Goal: Task Accomplishment & Management: Manage account settings

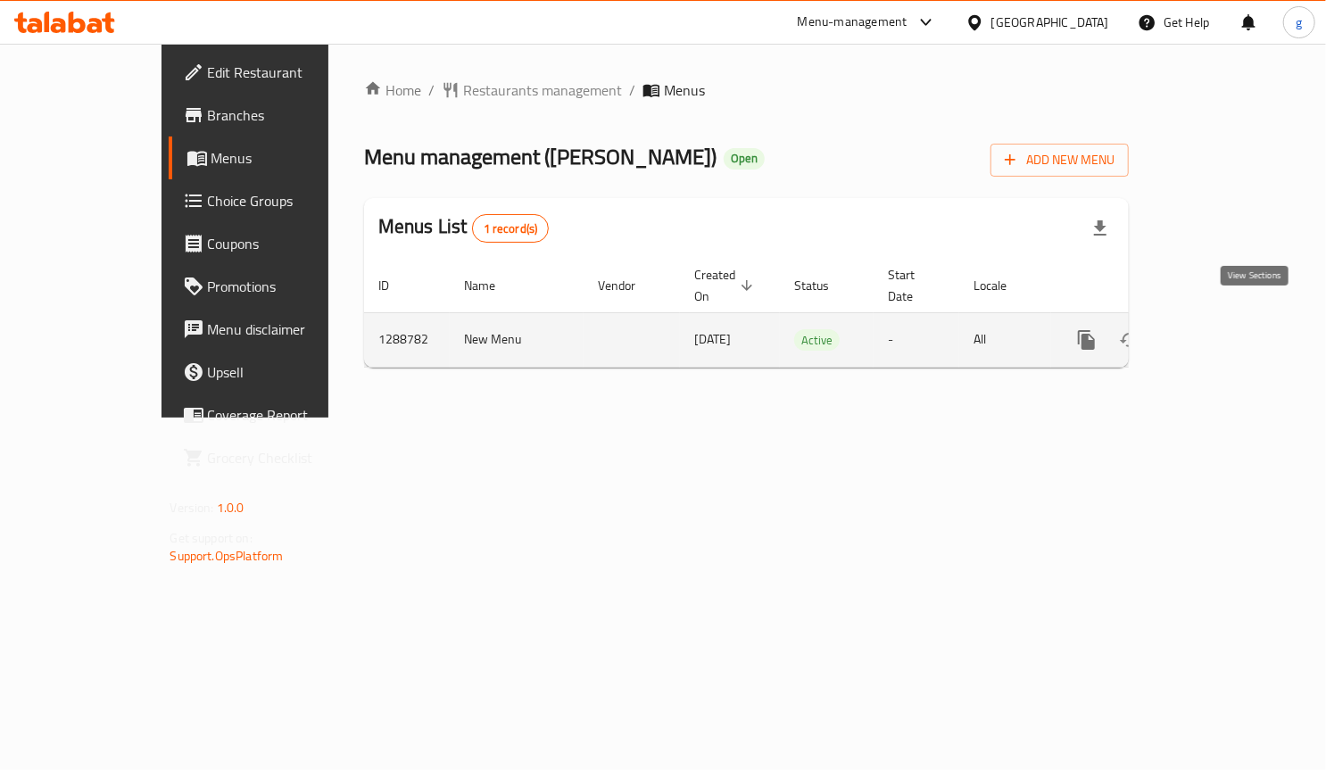
click at [1223, 332] on icon "enhanced table" at bounding box center [1215, 340] width 16 height 16
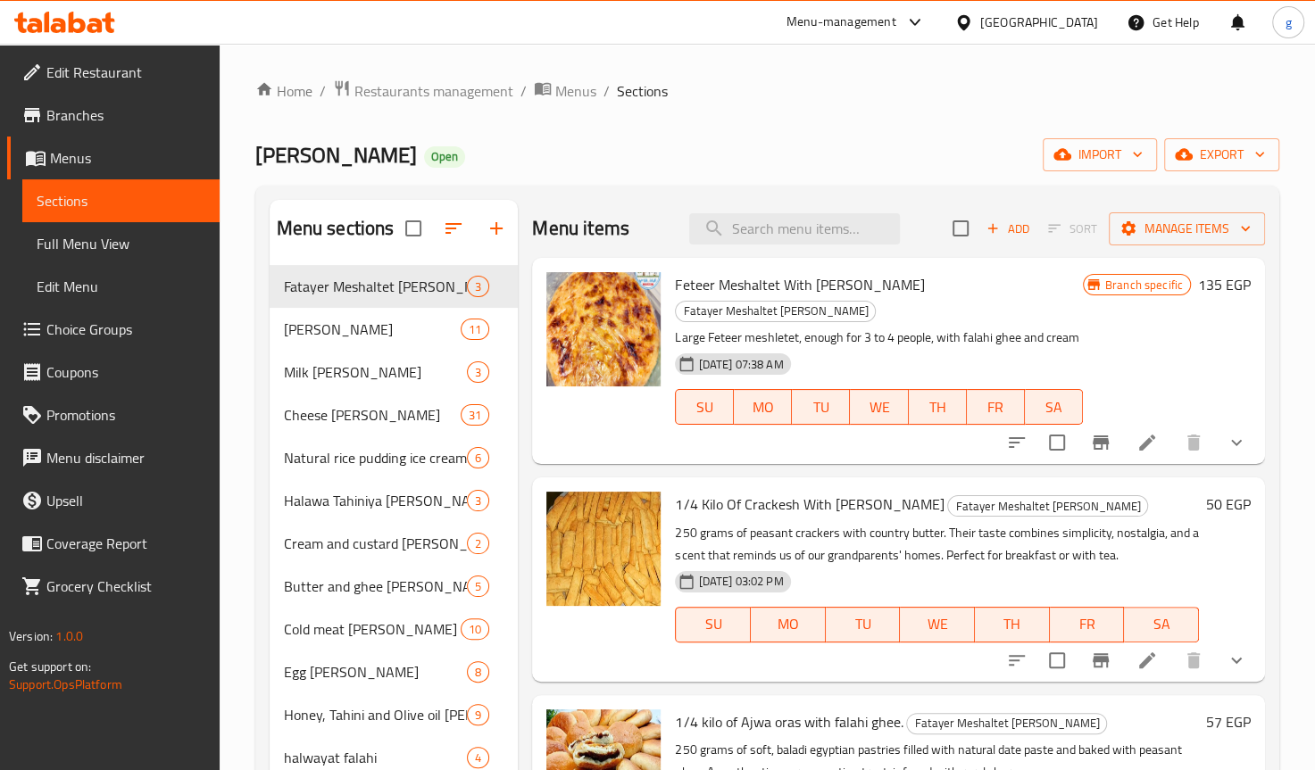
click at [110, 328] on span "Choice Groups" at bounding box center [125, 329] width 159 height 21
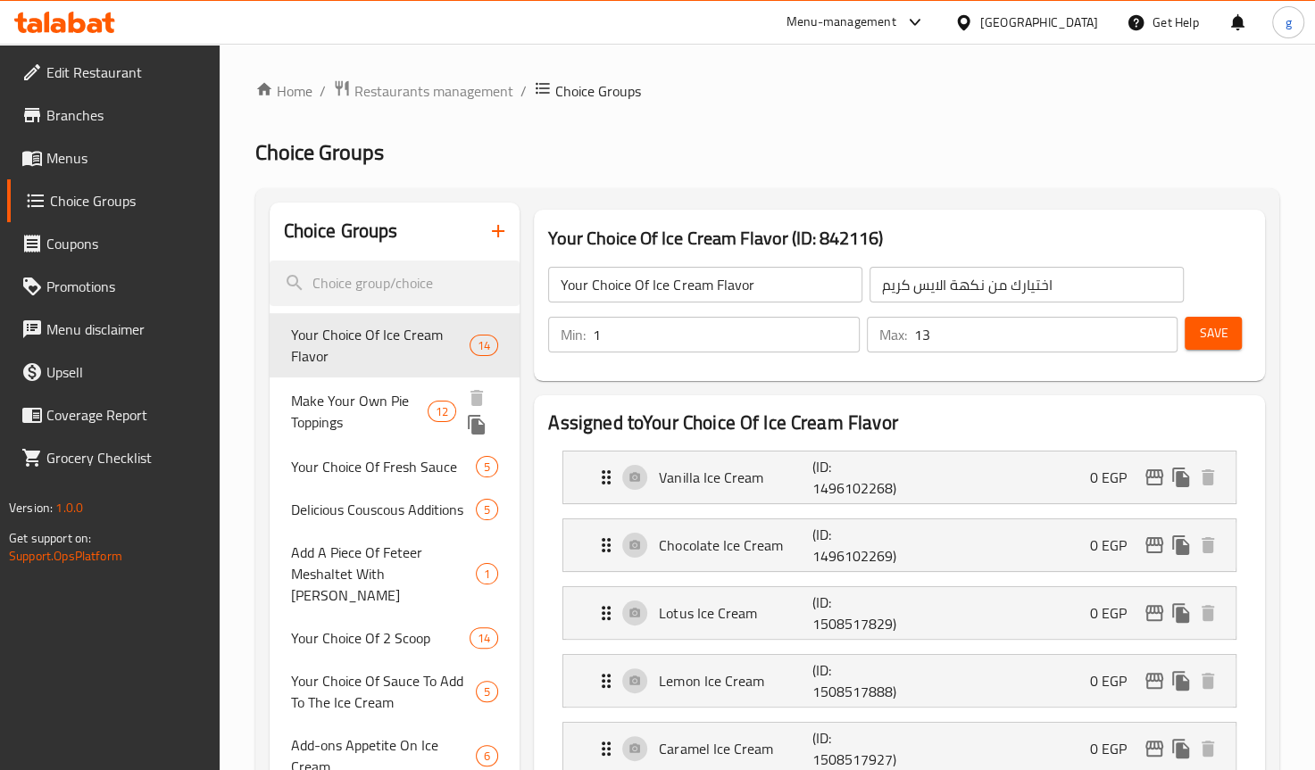
click at [393, 390] on span "Make Your Own Pie Toppings" at bounding box center [359, 411] width 137 height 43
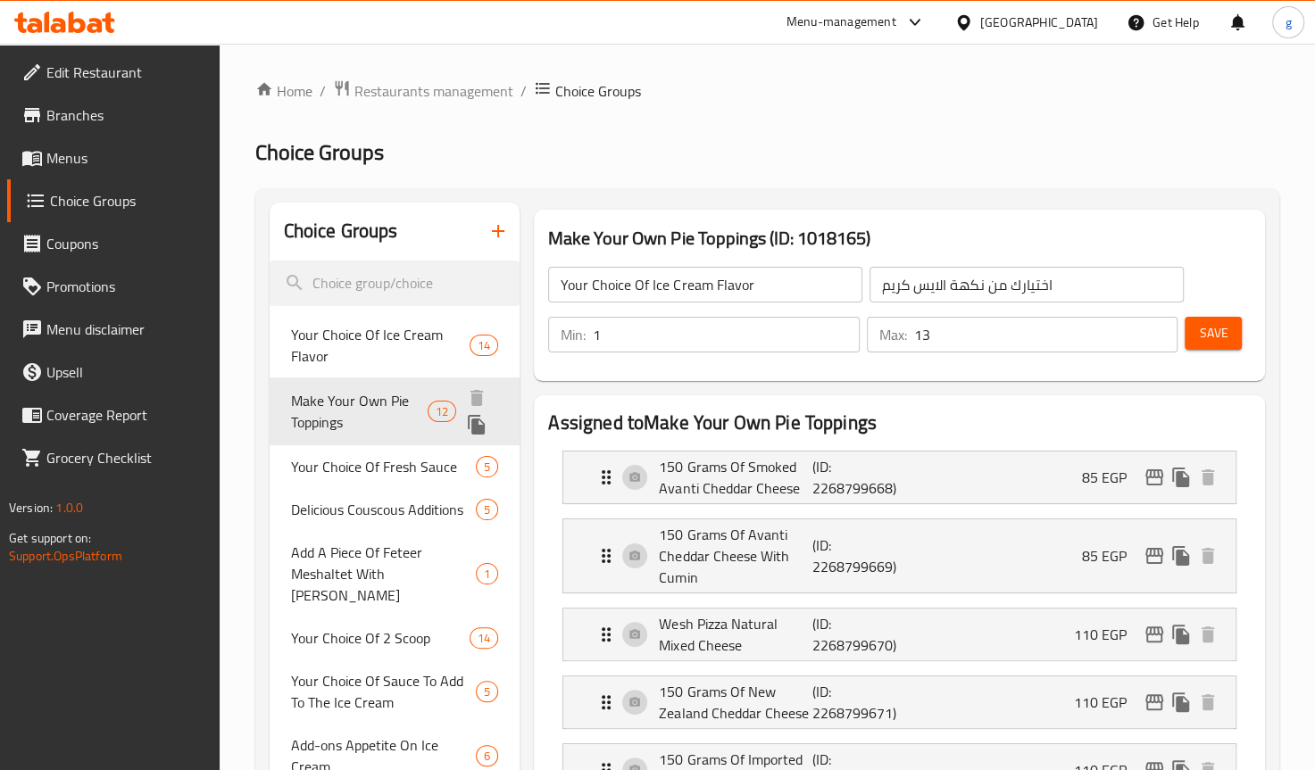
type input "Make Your Own Pie Toppings"
type input "صنع اضافات الفطيره بنفسك"
type input "0"
type input "12"
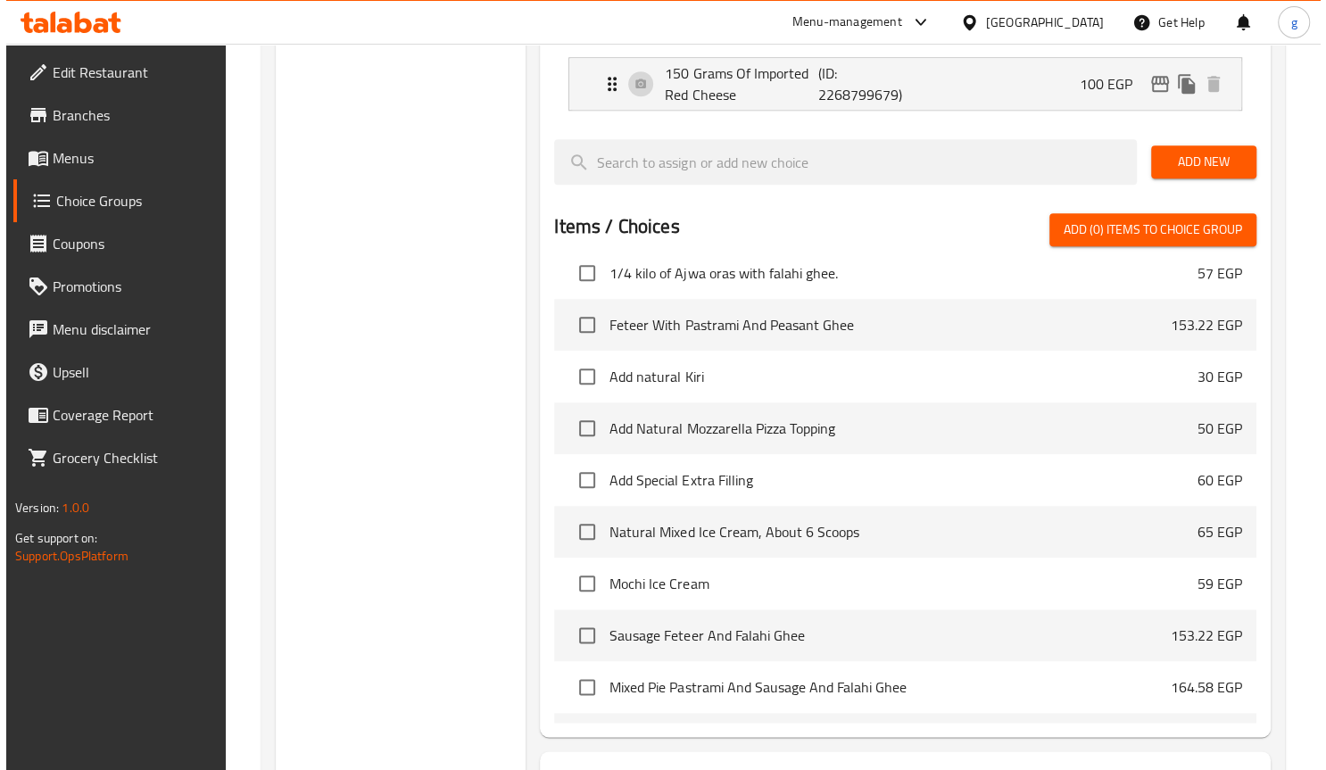
scroll to position [1330, 0]
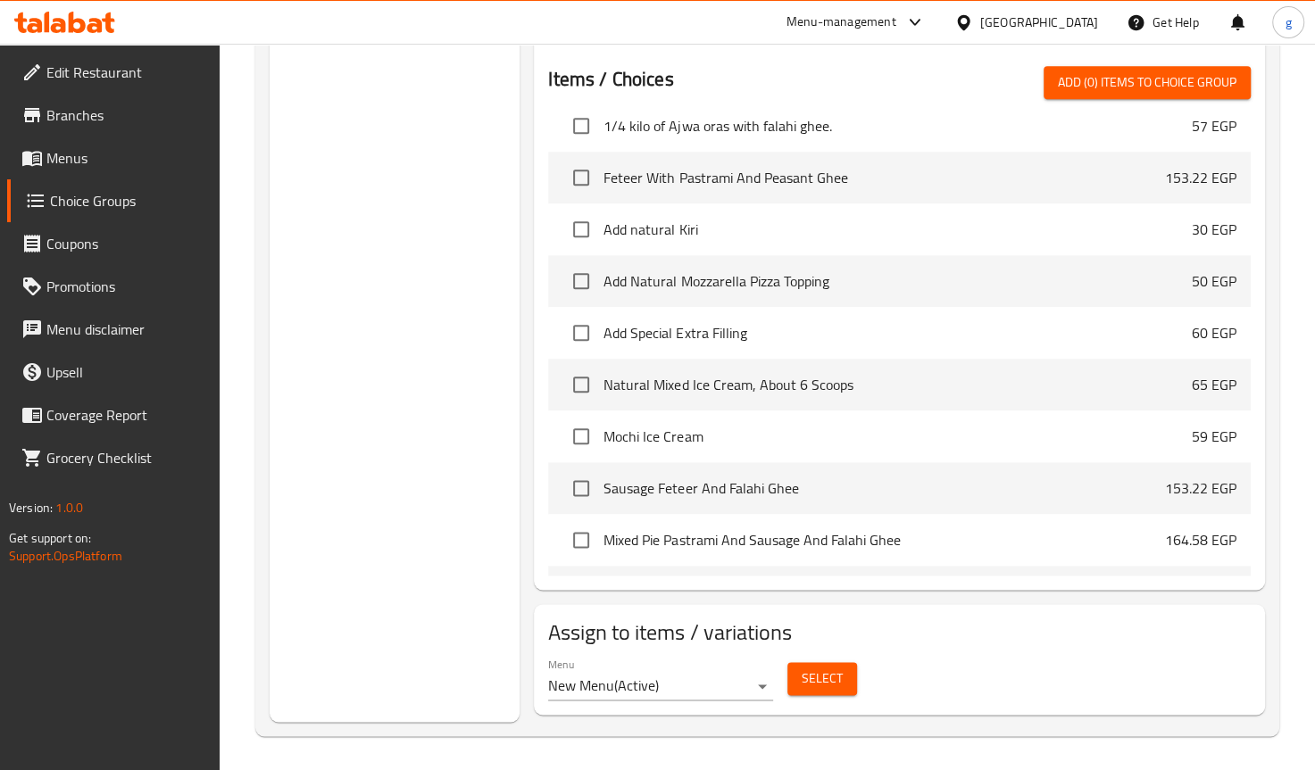
click at [801, 677] on span "Select" at bounding box center [821, 679] width 41 height 22
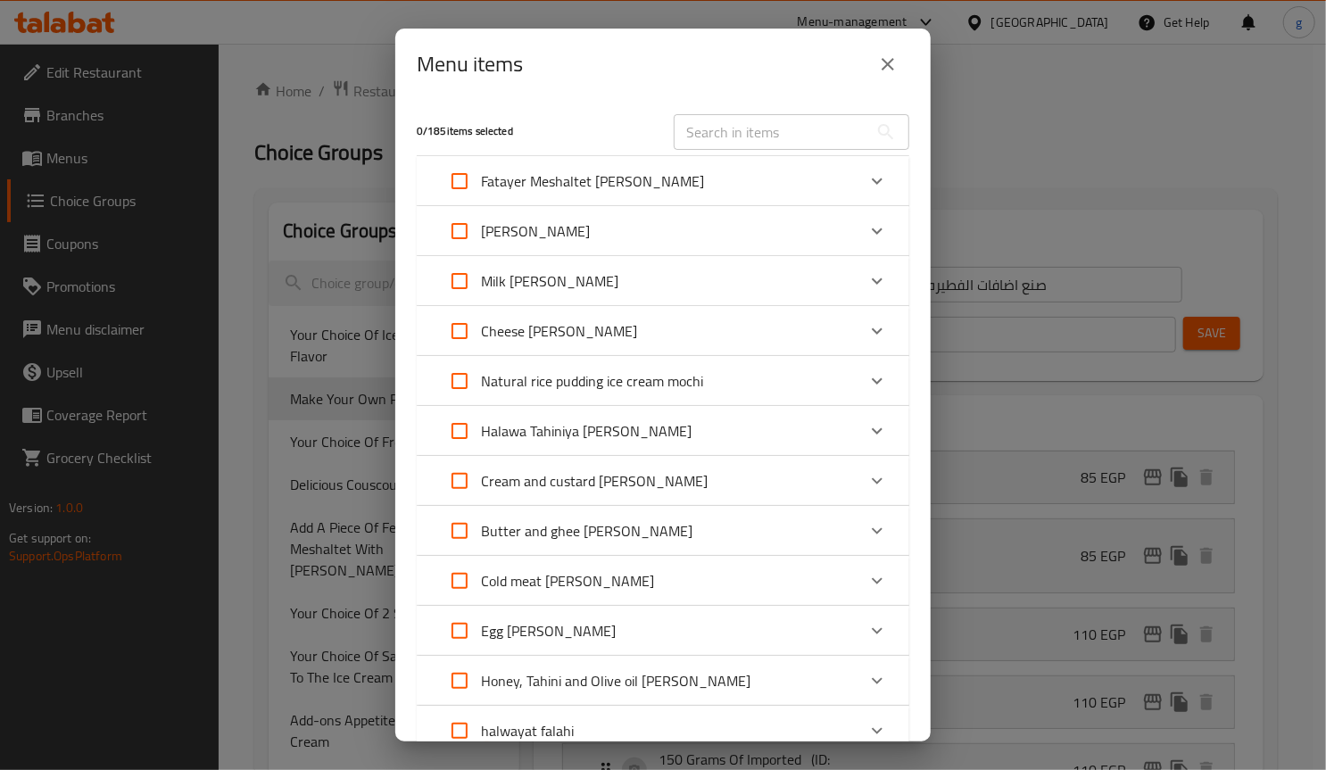
scroll to position [589, 0]
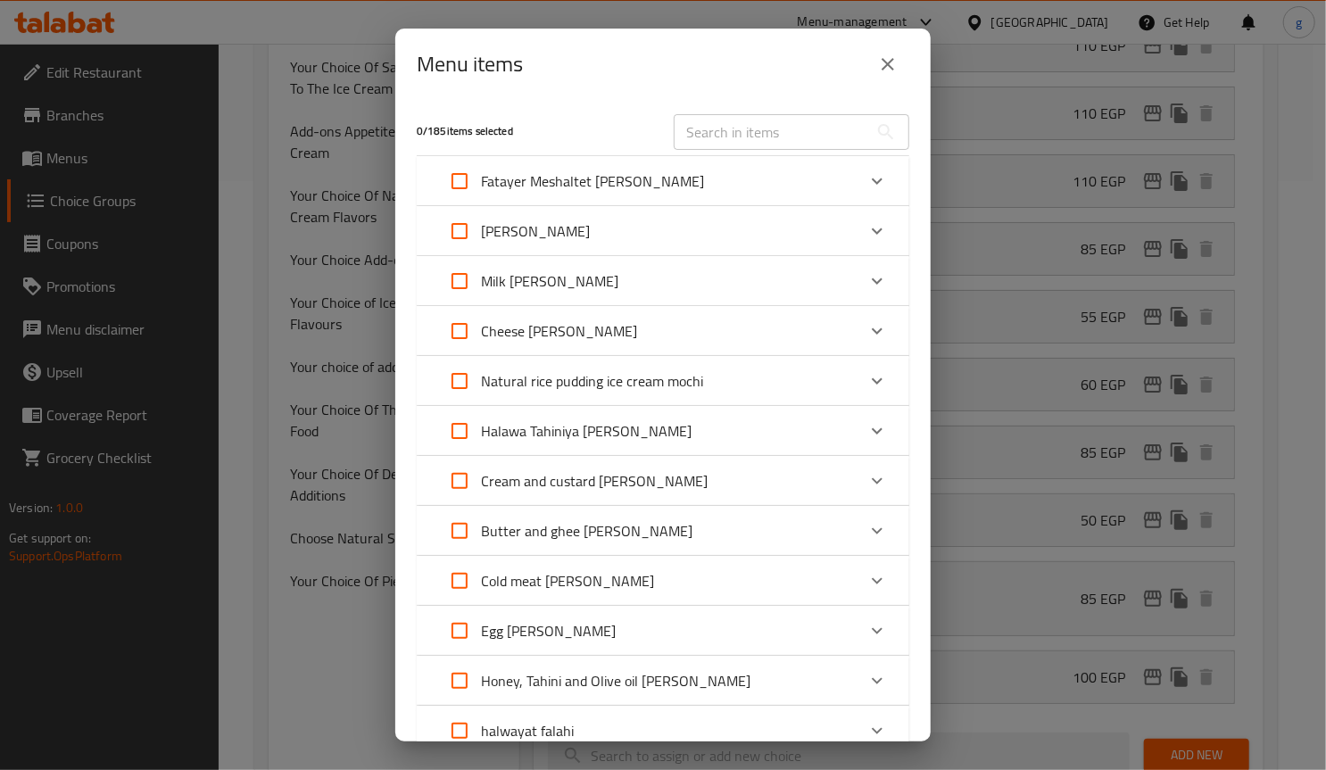
click at [722, 49] on div "Menu items" at bounding box center [663, 64] width 493 height 43
click at [887, 62] on icon "close" at bounding box center [887, 64] width 21 height 21
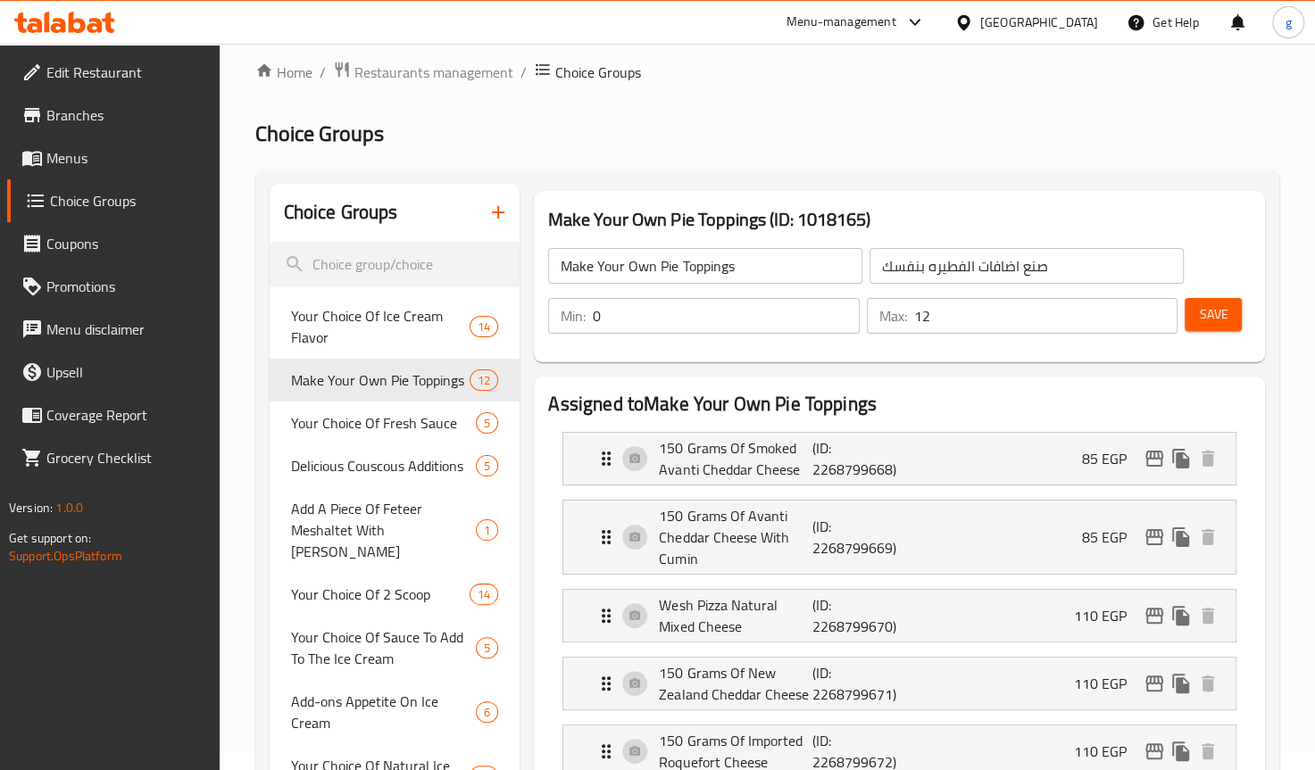
scroll to position [0, 0]
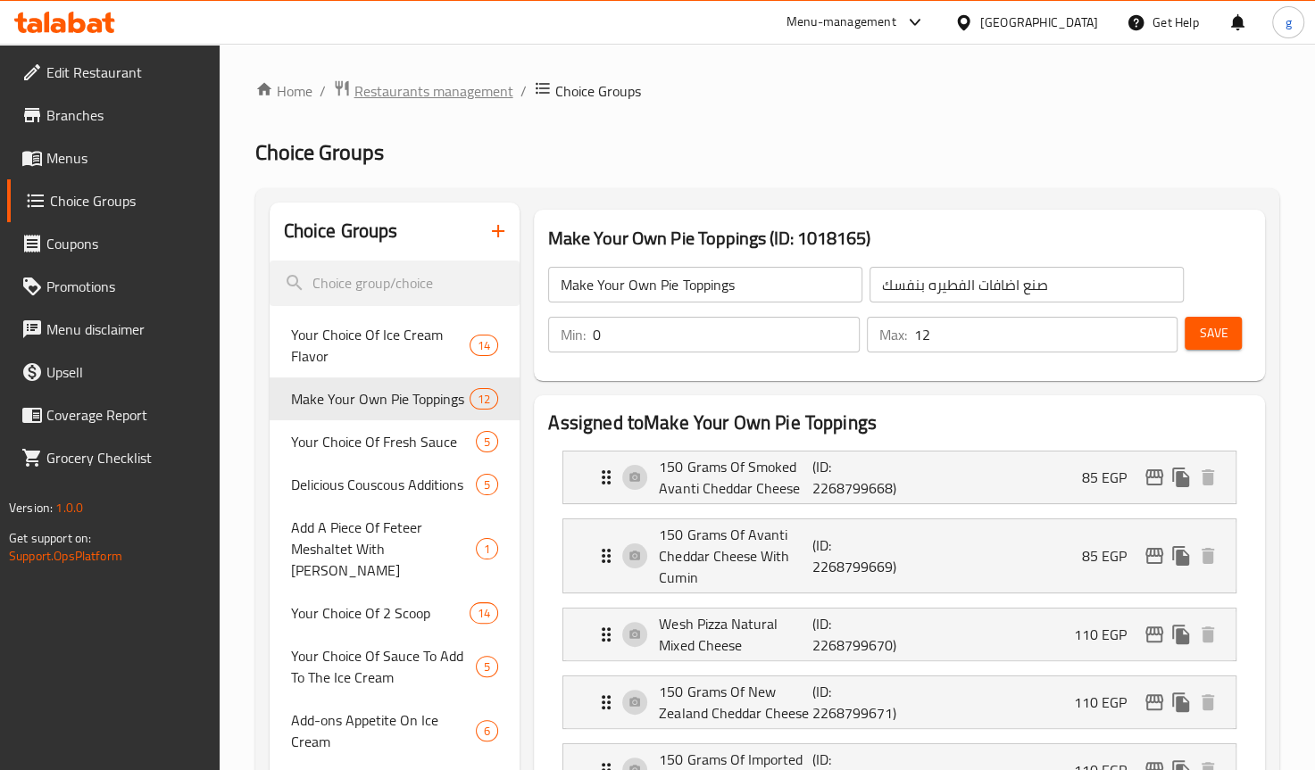
click at [435, 87] on span "Restaurants management" at bounding box center [433, 90] width 159 height 21
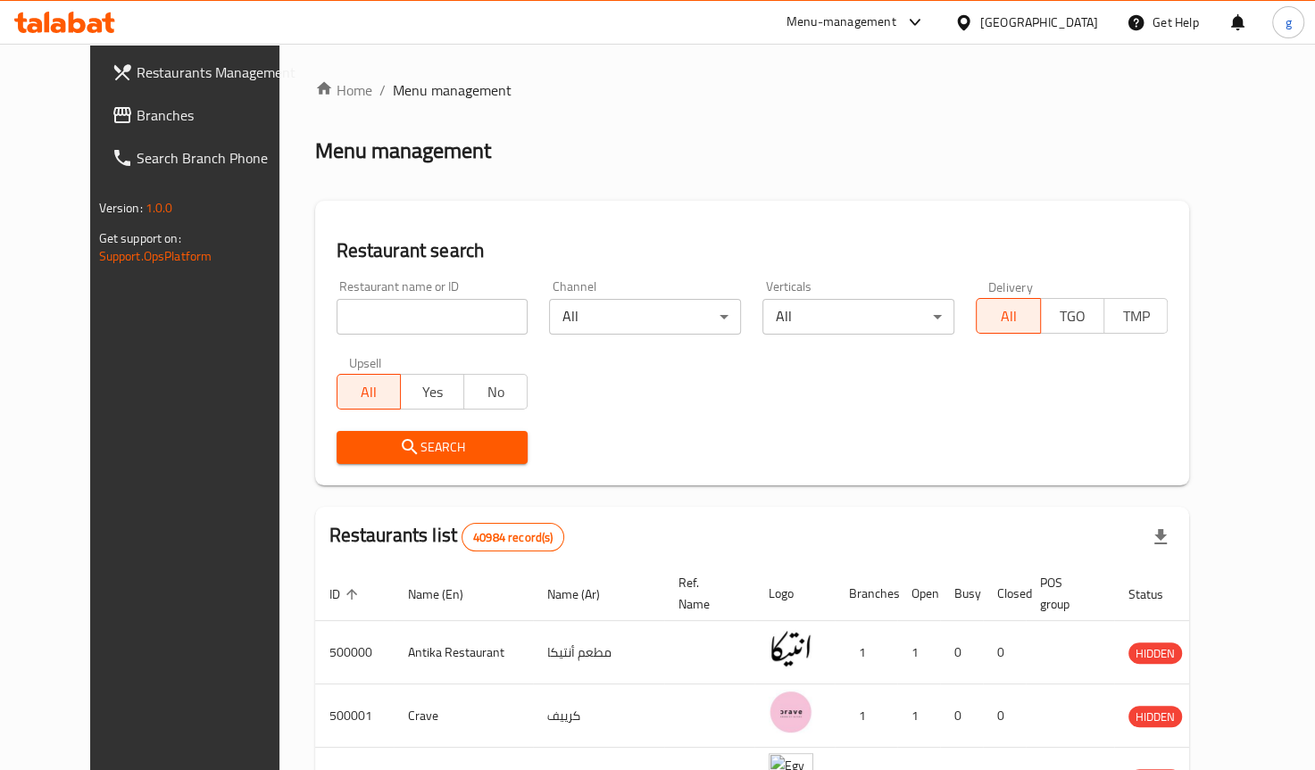
click at [137, 118] on span "Branches" at bounding box center [216, 114] width 159 height 21
